Goal: Task Accomplishment & Management: Manage account settings

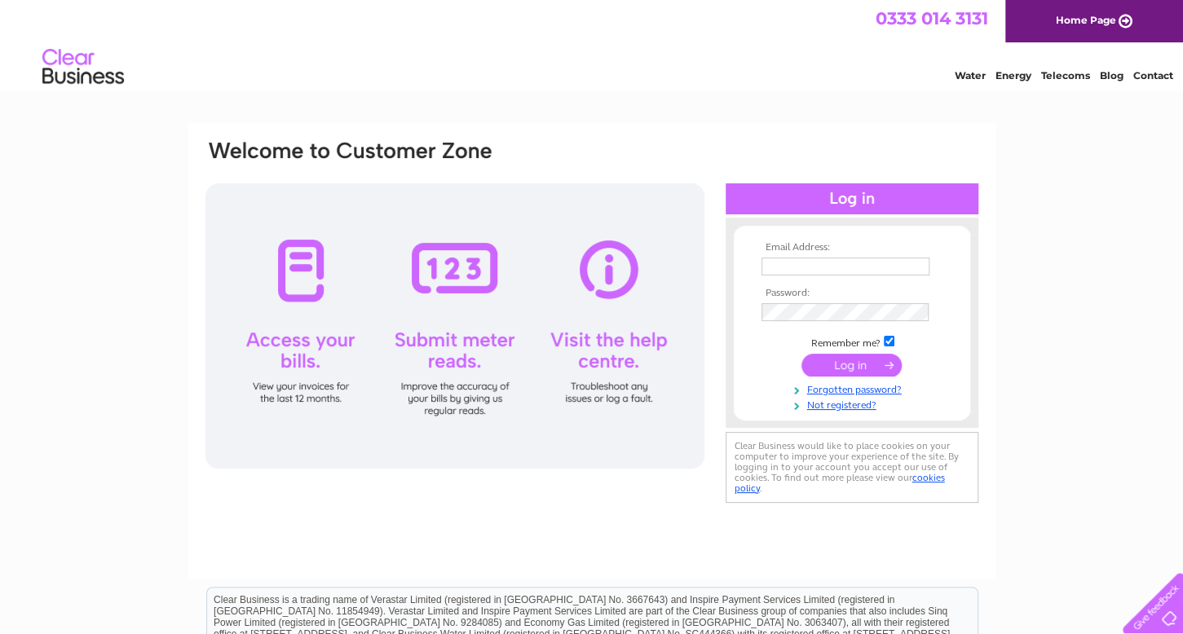
click at [804, 255] on td at bounding box center [852, 267] width 189 height 26
click at [801, 264] on input "text" at bounding box center [846, 267] width 168 height 18
type input "[EMAIL_ADDRESS][DOMAIN_NAME]"
click at [802, 356] on input "submit" at bounding box center [852, 367] width 100 height 23
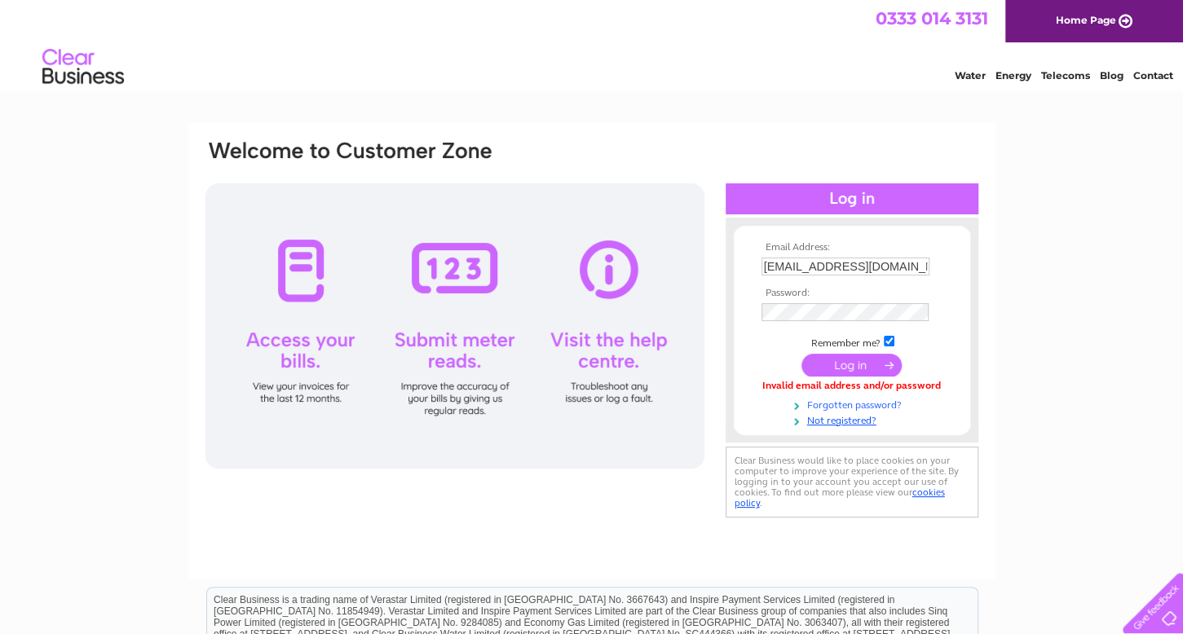
click at [862, 404] on link "Forgotten password?" at bounding box center [854, 403] width 185 height 15
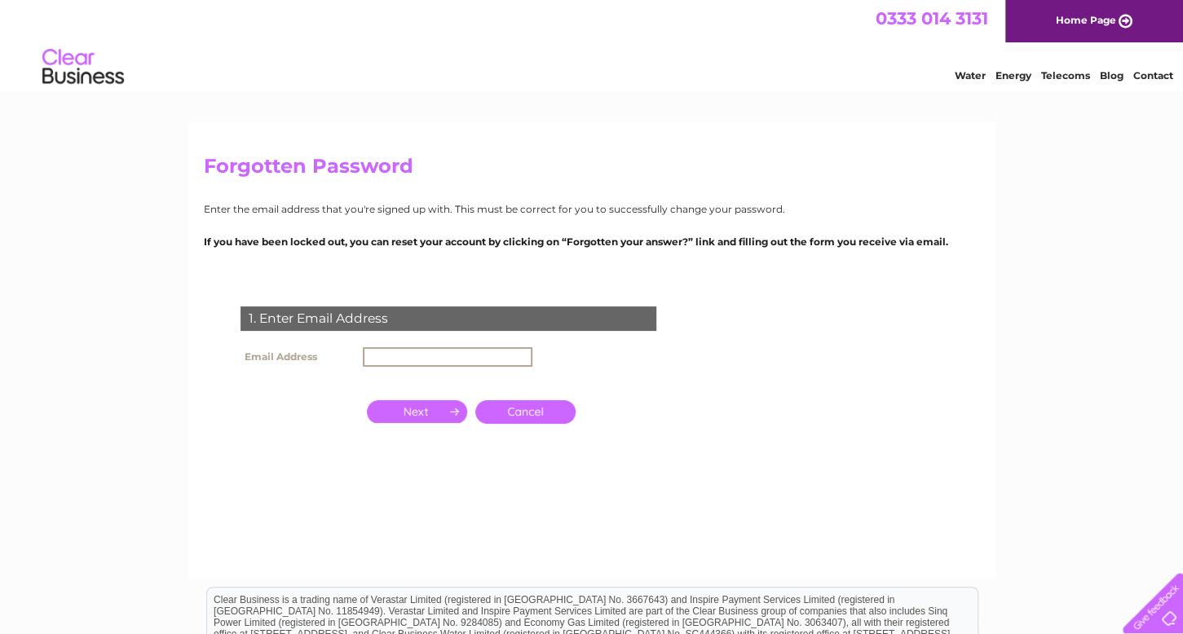
click at [490, 354] on input "text" at bounding box center [448, 357] width 170 height 20
type input "info@jbdlinlithgow.com"
click at [422, 407] on input "button" at bounding box center [417, 410] width 100 height 23
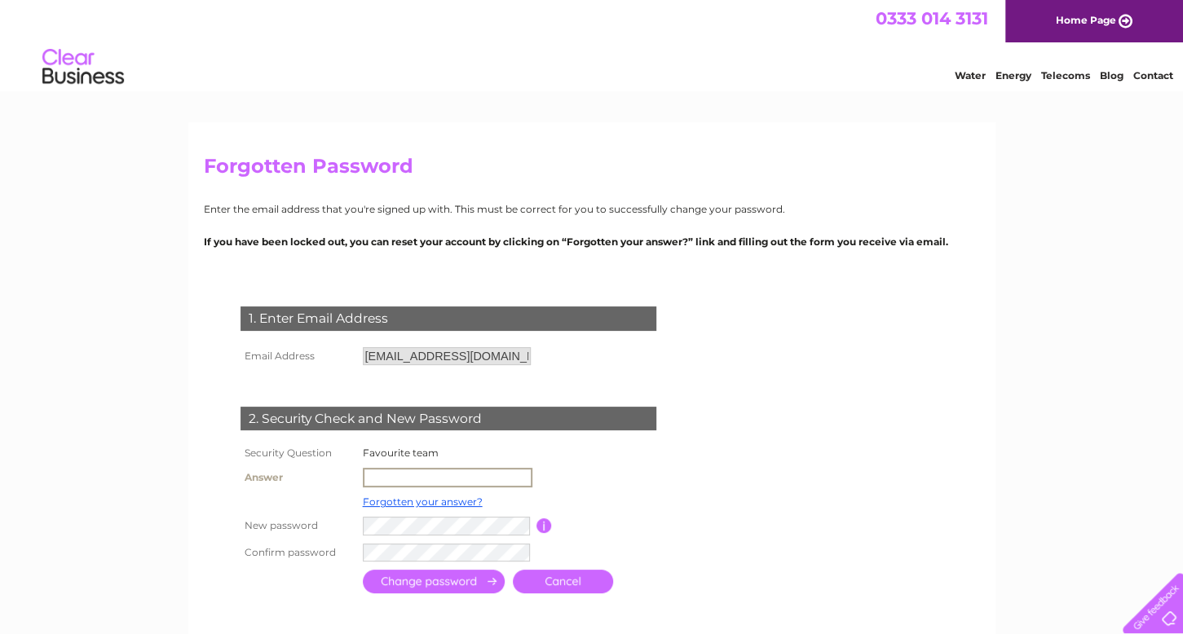
click at [433, 474] on input "text" at bounding box center [448, 478] width 170 height 20
type input "Rangers"
click at [546, 523] on input "button" at bounding box center [544, 526] width 15 height 15
click at [430, 579] on input "submit" at bounding box center [434, 580] width 142 height 24
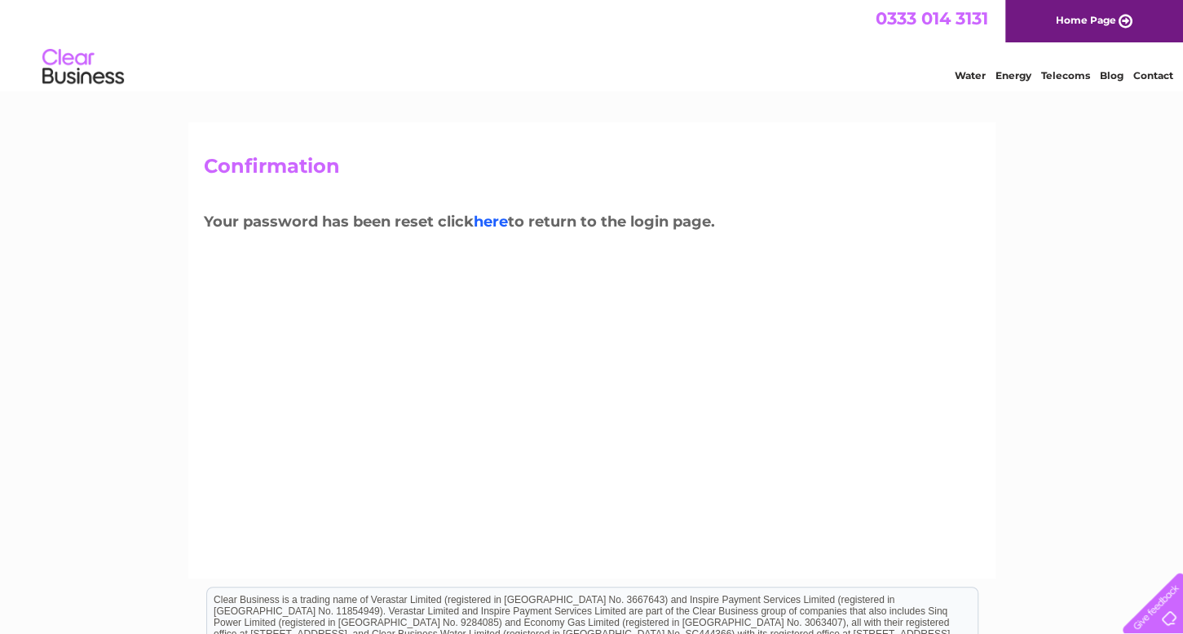
click at [494, 222] on link "here" at bounding box center [491, 222] width 34 height 18
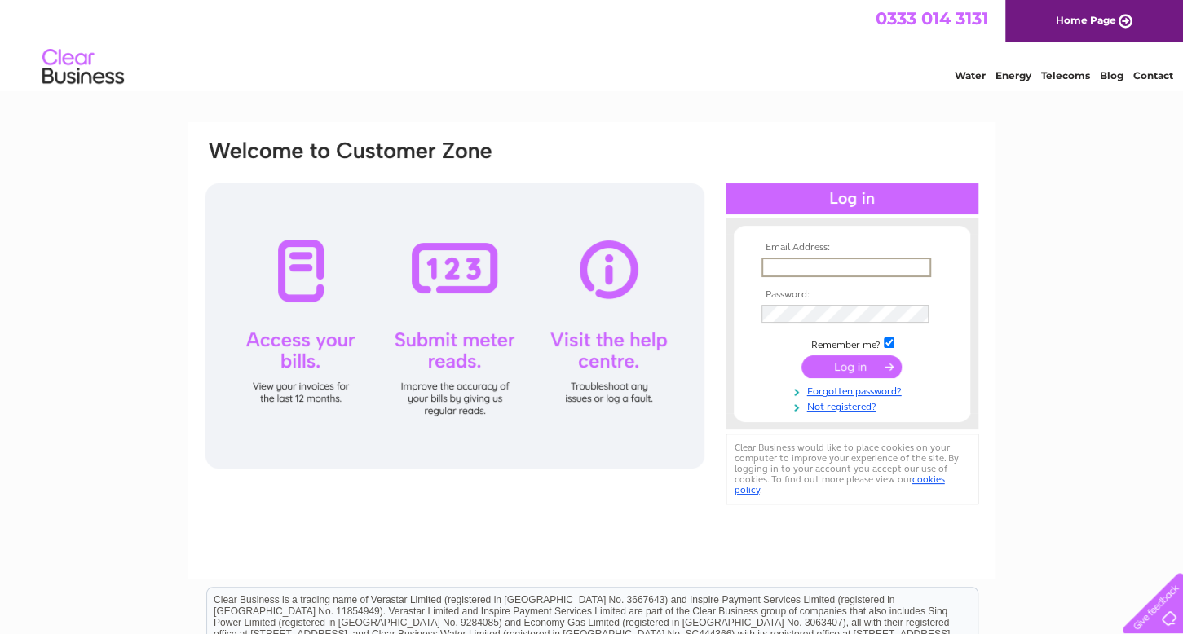
click at [801, 259] on input "text" at bounding box center [847, 268] width 170 height 20
type input "info@jbdlinlithgow.com"
click at [802, 356] on input "submit" at bounding box center [852, 367] width 100 height 23
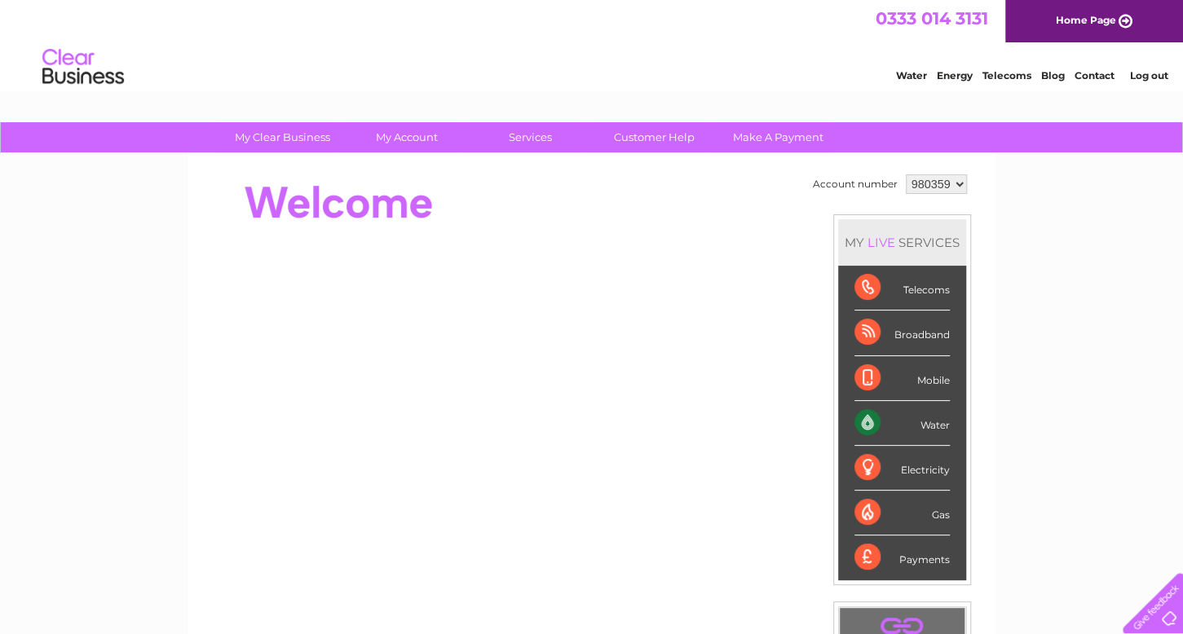
click at [903, 422] on div "Water" at bounding box center [902, 423] width 95 height 45
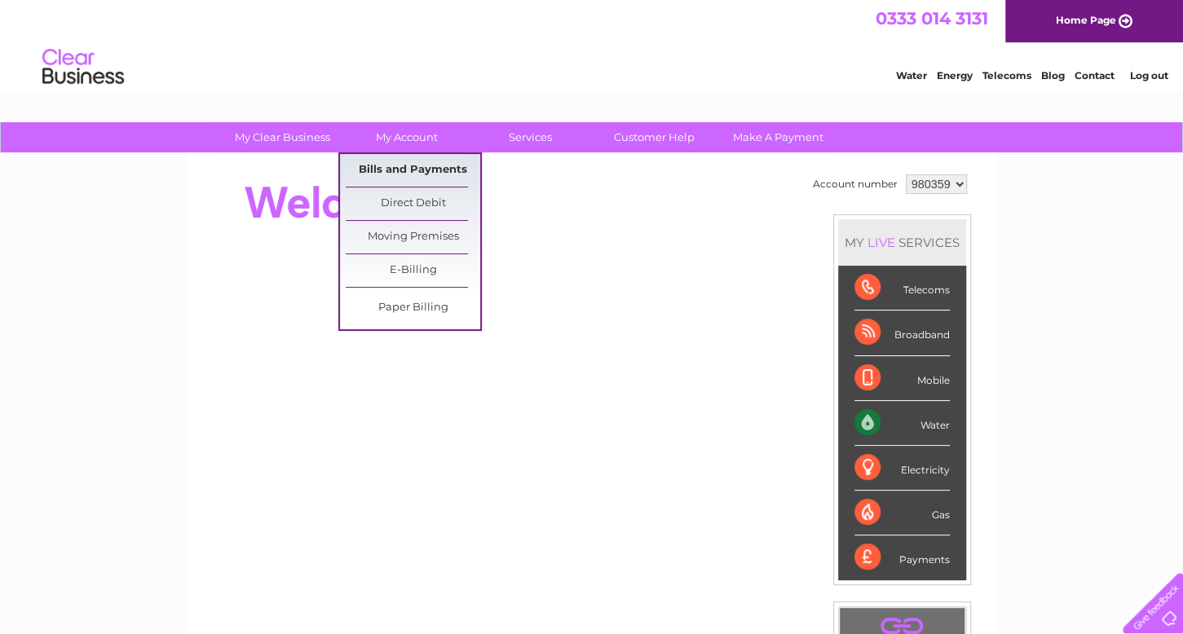
click at [445, 156] on link "Bills and Payments" at bounding box center [413, 170] width 135 height 33
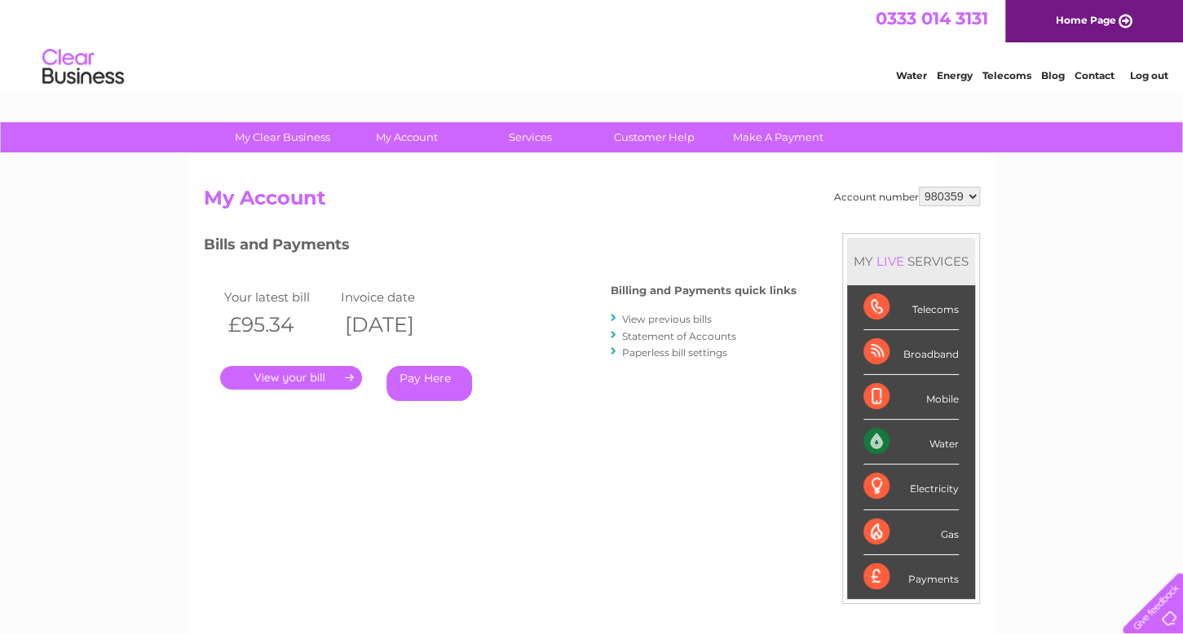
click at [346, 369] on link "." at bounding box center [291, 378] width 142 height 24
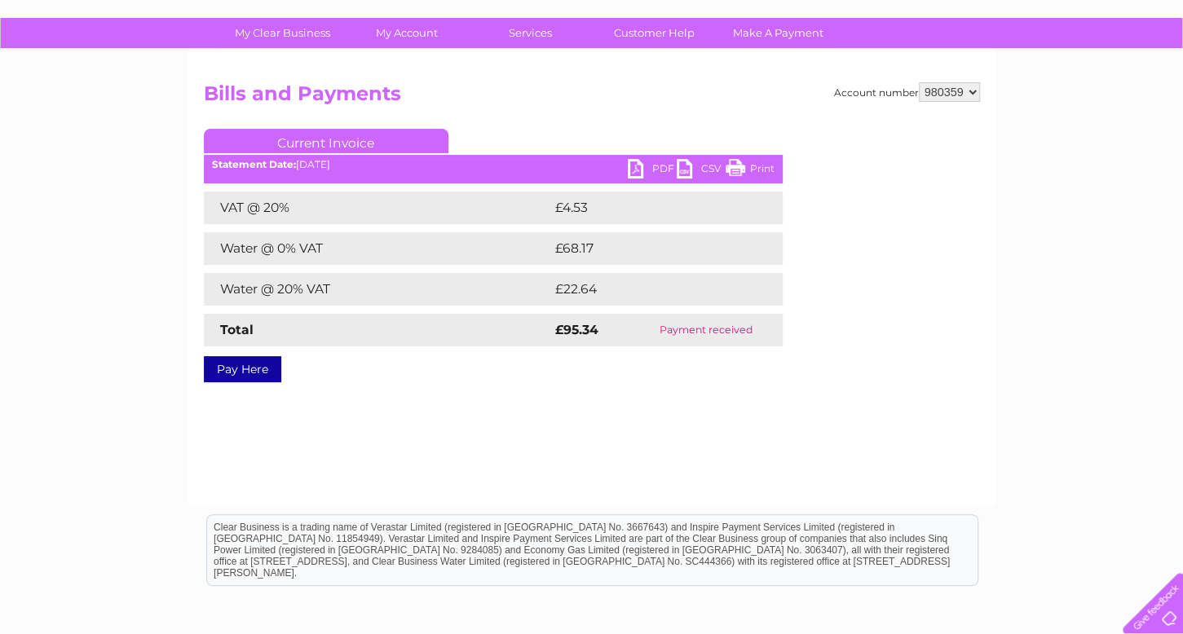
scroll to position [82, 0]
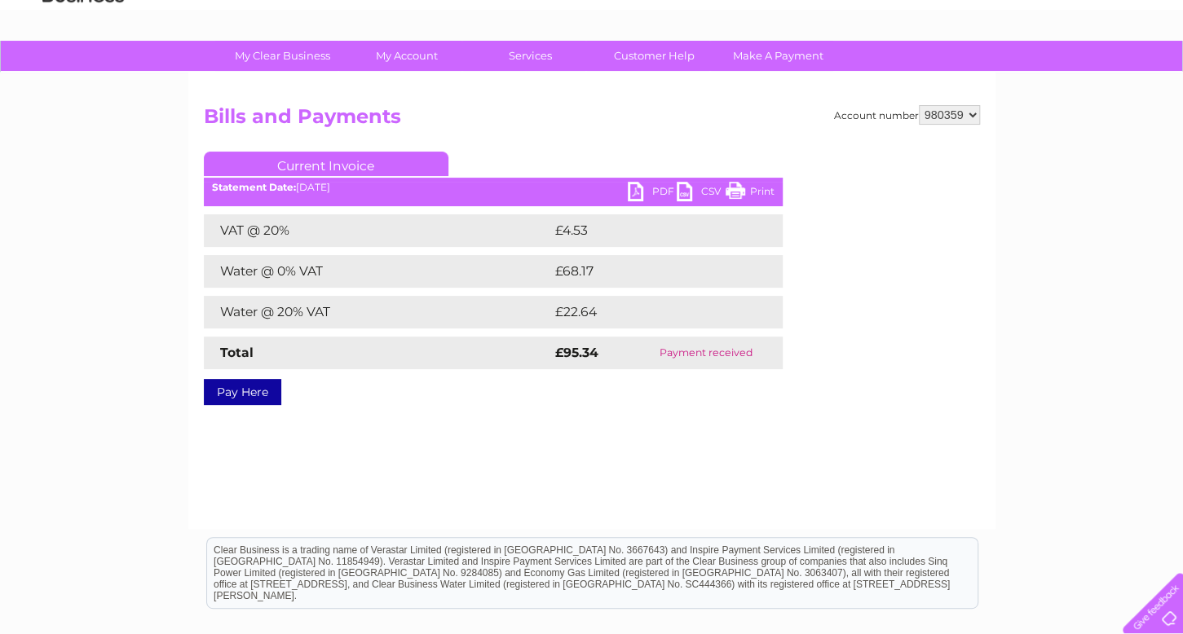
click at [761, 185] on link "Print" at bounding box center [750, 194] width 49 height 24
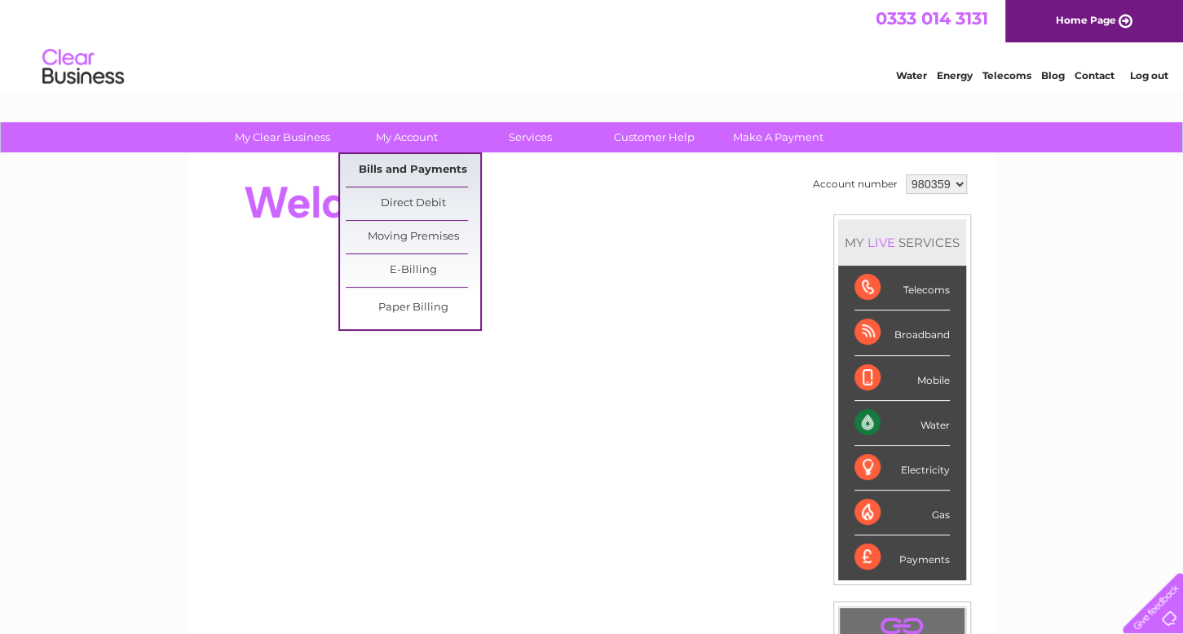
click at [400, 163] on link "Bills and Payments" at bounding box center [413, 170] width 135 height 33
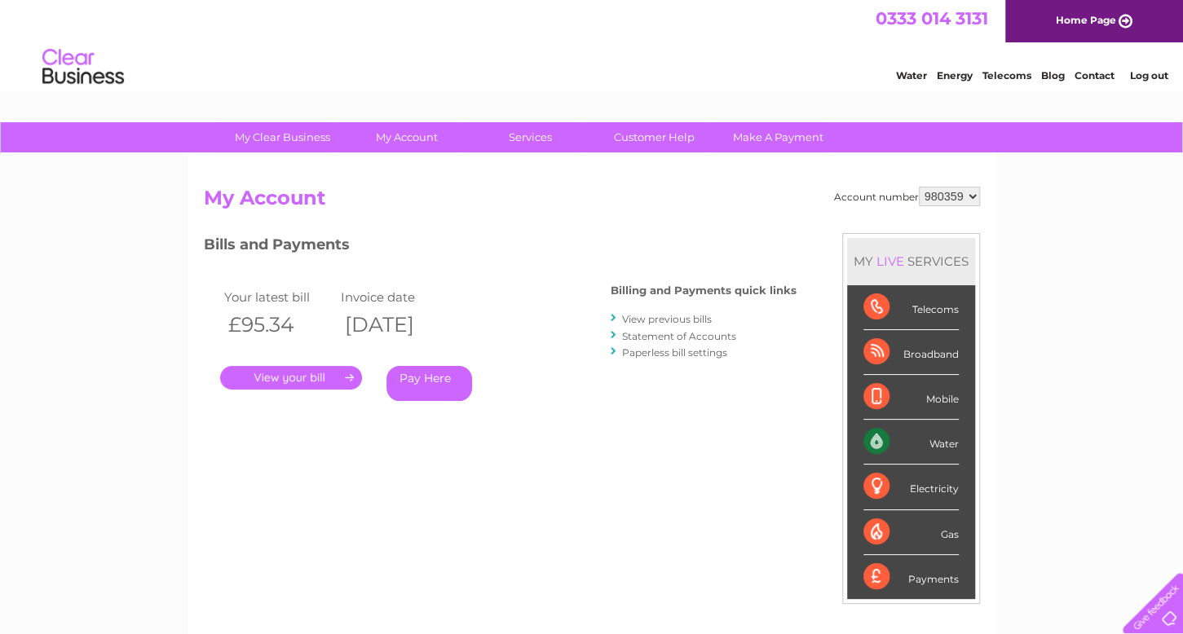
click at [632, 316] on link "View previous bills" at bounding box center [667, 319] width 90 height 12
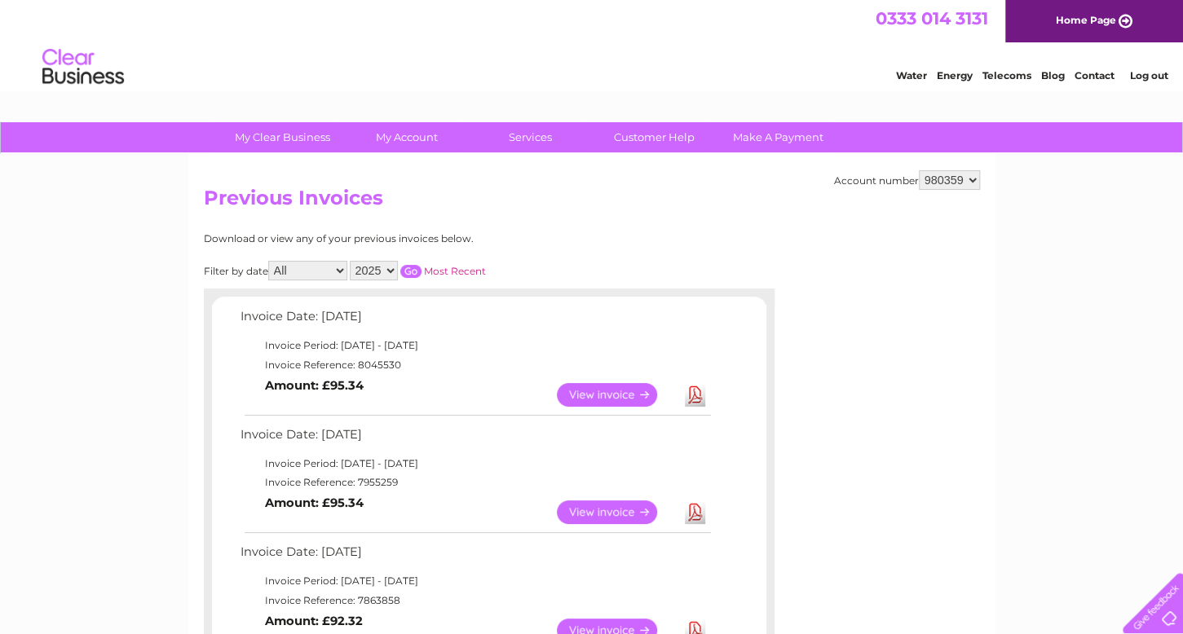
click at [617, 509] on link "View" at bounding box center [617, 513] width 120 height 24
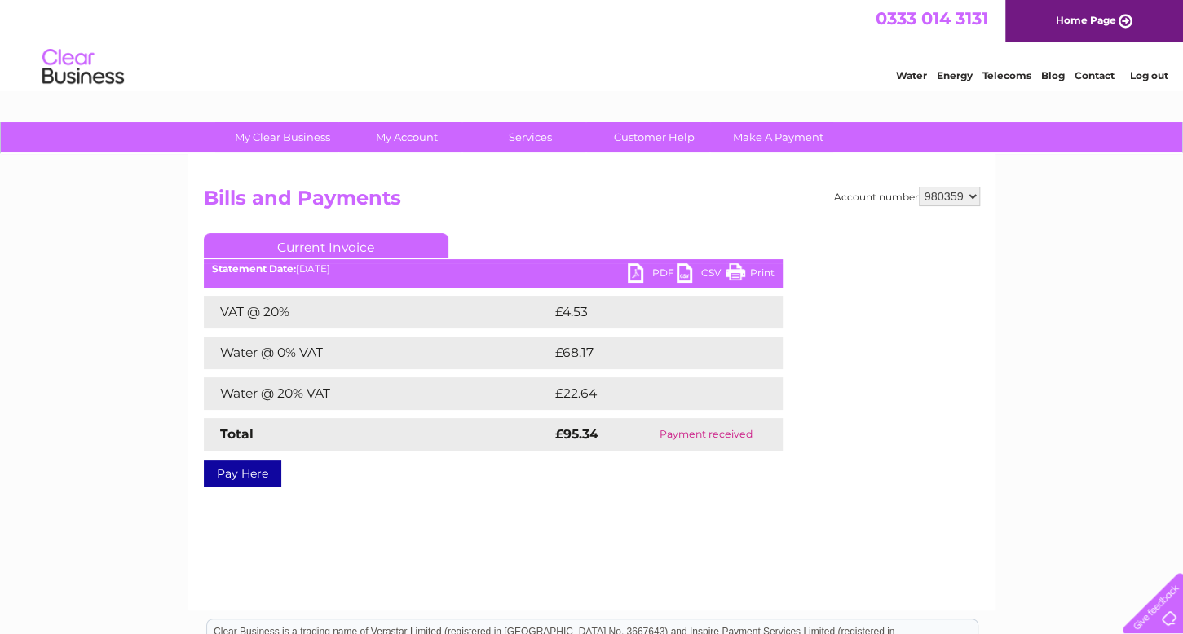
click at [745, 270] on link "Print" at bounding box center [750, 275] width 49 height 24
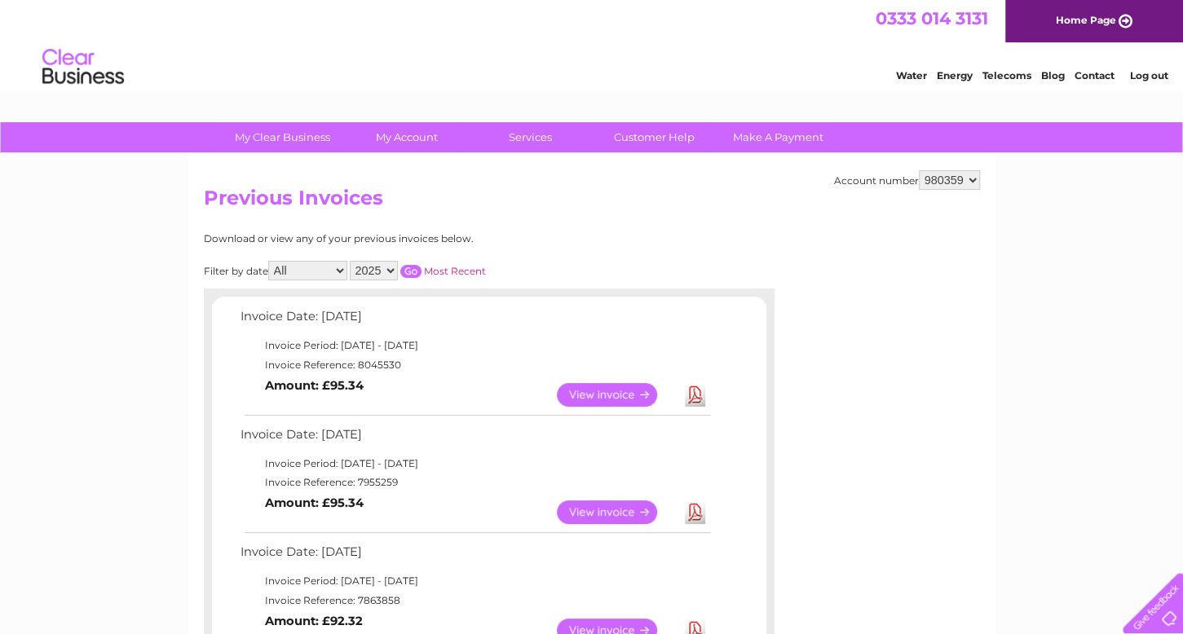
click at [603, 626] on link "View" at bounding box center [617, 631] width 120 height 24
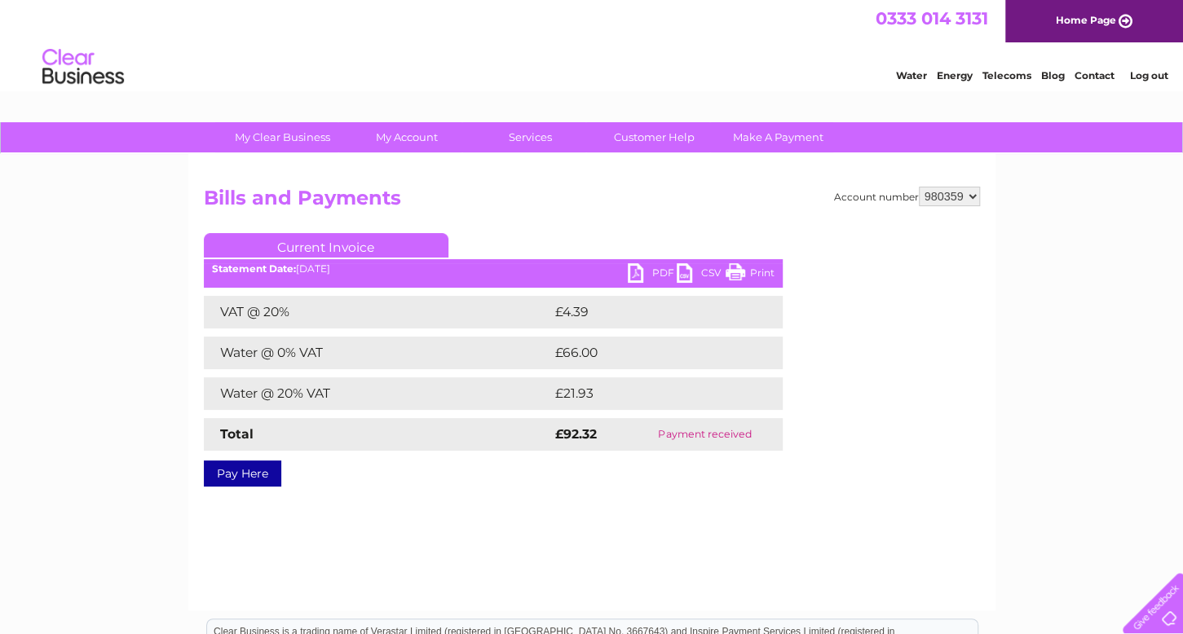
click at [747, 271] on link "Print" at bounding box center [750, 275] width 49 height 24
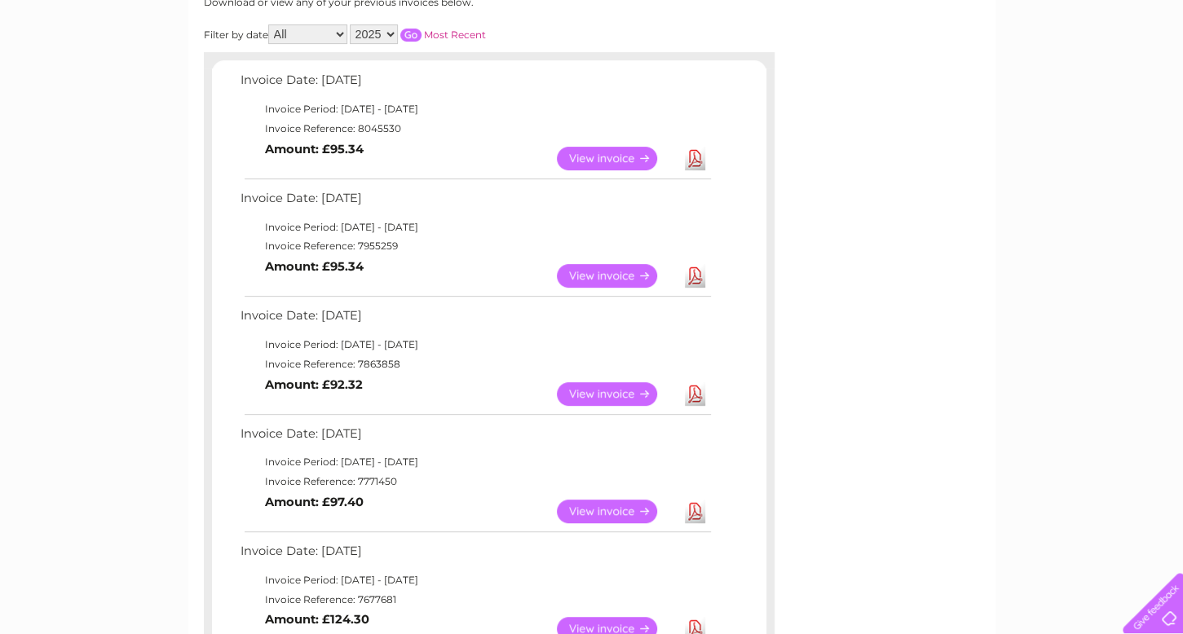
scroll to position [245, 0]
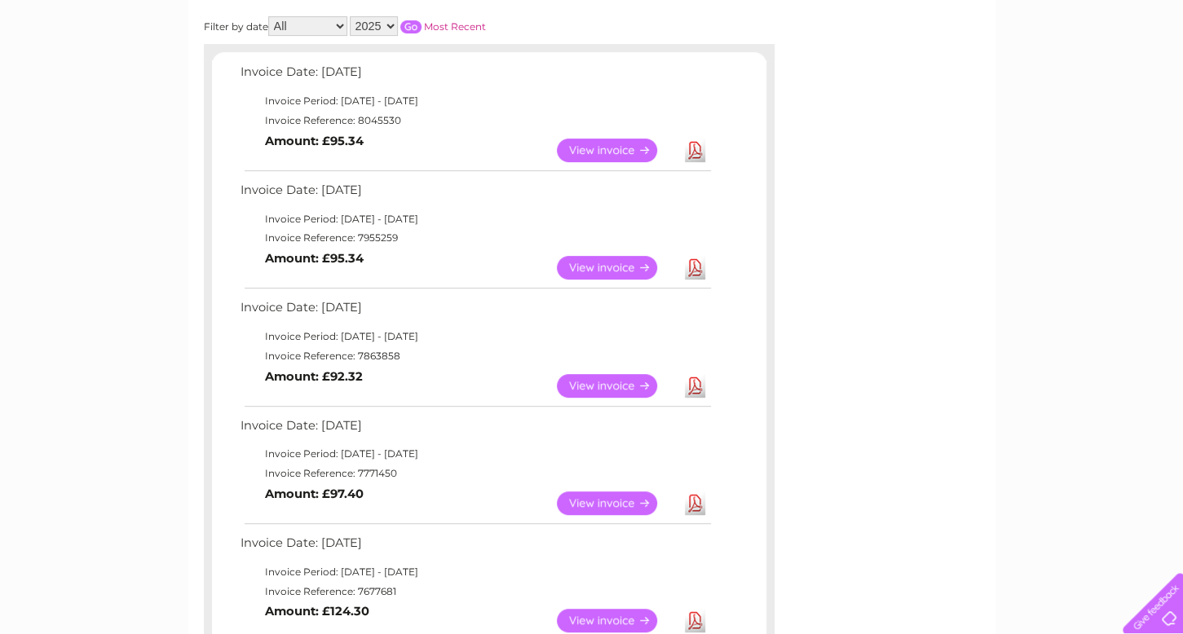
click at [608, 503] on link "View" at bounding box center [617, 504] width 120 height 24
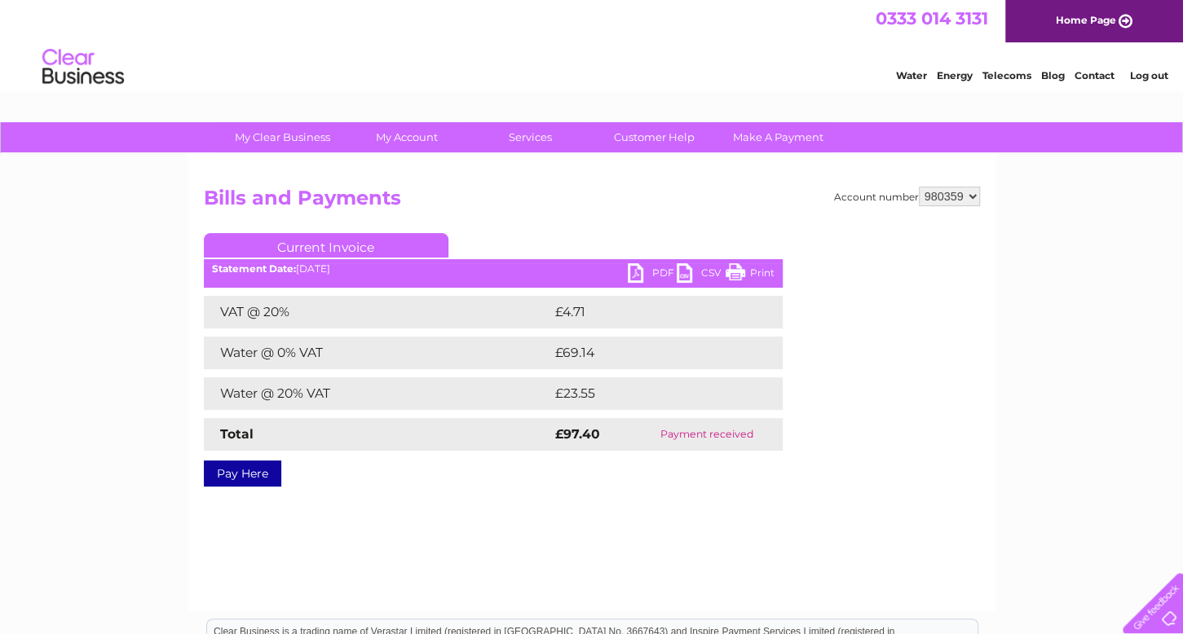
click at [756, 272] on link "Print" at bounding box center [750, 275] width 49 height 24
